Goal: Task Accomplishment & Management: Manage account settings

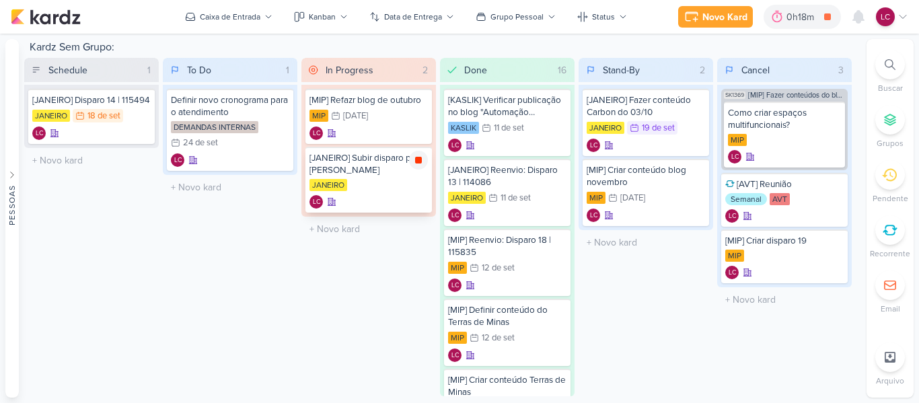
click at [416, 154] on div at bounding box center [418, 160] width 19 height 19
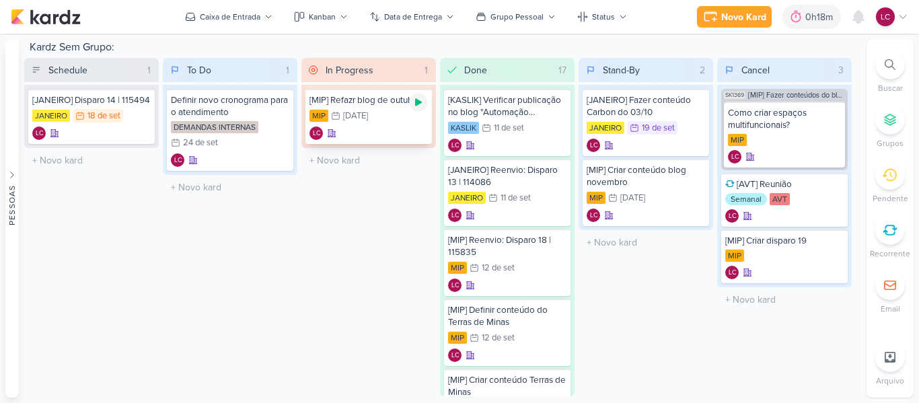
click at [419, 105] on icon at bounding box center [418, 102] width 11 height 11
click at [903, 16] on icon at bounding box center [903, 16] width 11 height 11
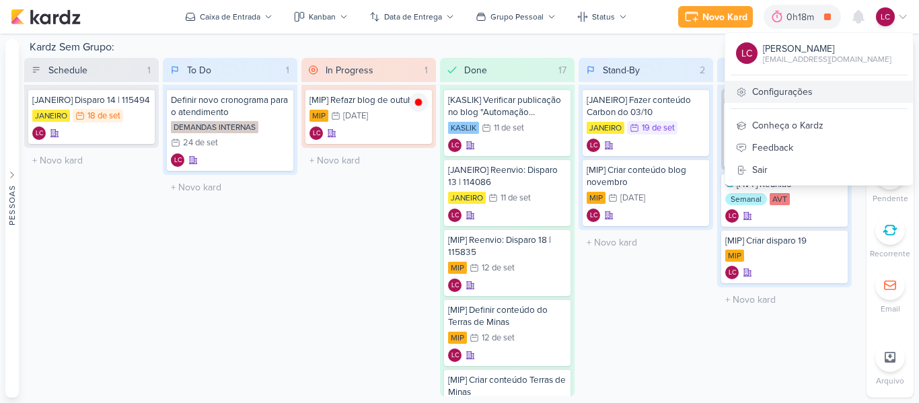
click at [805, 98] on link "Configurações" at bounding box center [820, 92] width 188 height 22
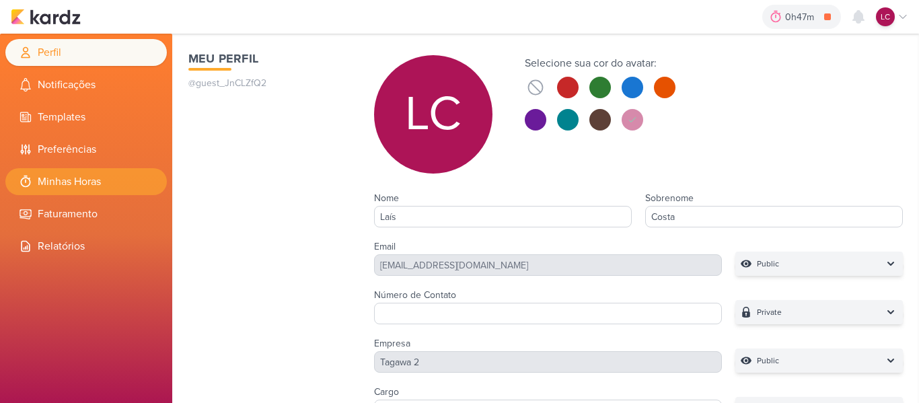
click at [78, 178] on li "Minhas Horas" at bounding box center [86, 181] width 162 height 27
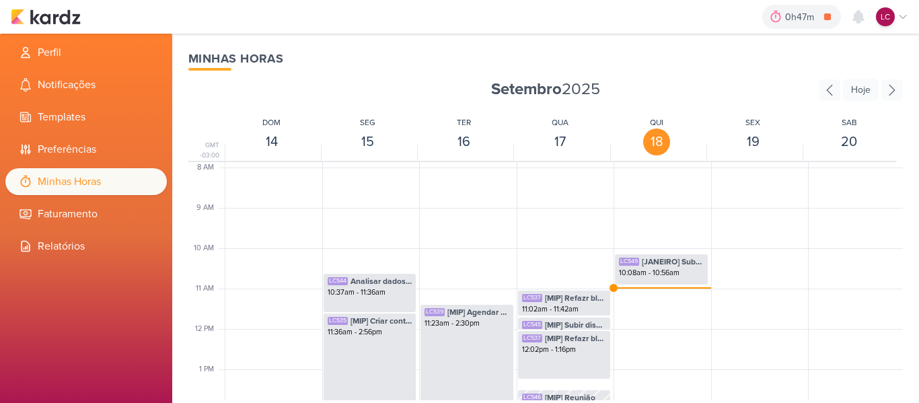
scroll to position [385, 0]
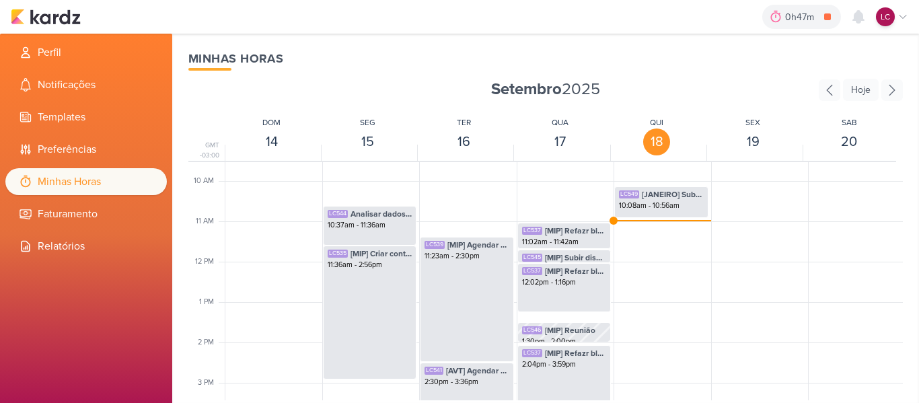
click at [65, 26] on div "0h47m [MIP] Refazr blog de outubro 0h0m Hoje 0h47m Semana 0h0m Mês 0h0m Nenhuma…" at bounding box center [460, 17] width 898 height 34
click at [64, 22] on img at bounding box center [46, 17] width 70 height 16
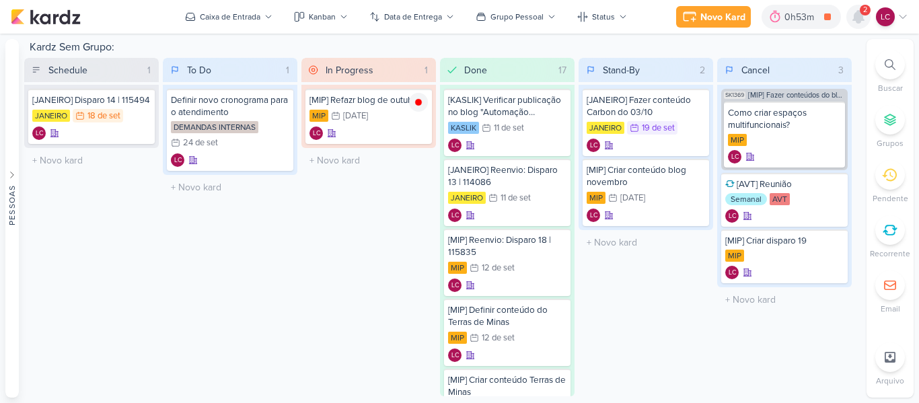
click at [853, 14] on icon at bounding box center [859, 17] width 16 height 16
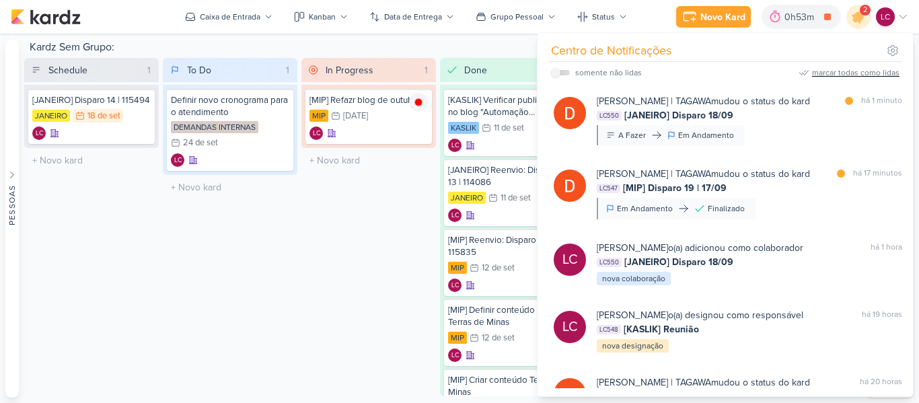
click at [823, 73] on div "marcar todas como lidas" at bounding box center [855, 73] width 87 height 12
click at [148, 300] on div "Schedule 1 Mover Para Esquerda Mover Para Direita [GEOGRAPHIC_DATA] [JANEIRO] D…" at bounding box center [91, 227] width 135 height 339
